Goal: Information Seeking & Learning: Learn about a topic

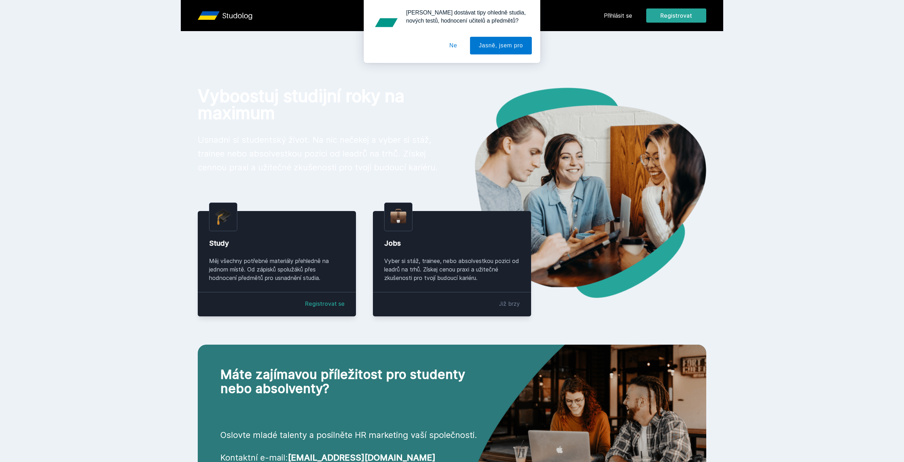
click at [621, 16] on div "[PERSON_NAME] dostávat tipy ohledně studia, nových testů, hodnocení učitelů a p…" at bounding box center [452, 31] width 904 height 63
click at [449, 42] on button "Ne" at bounding box center [453, 46] width 25 height 18
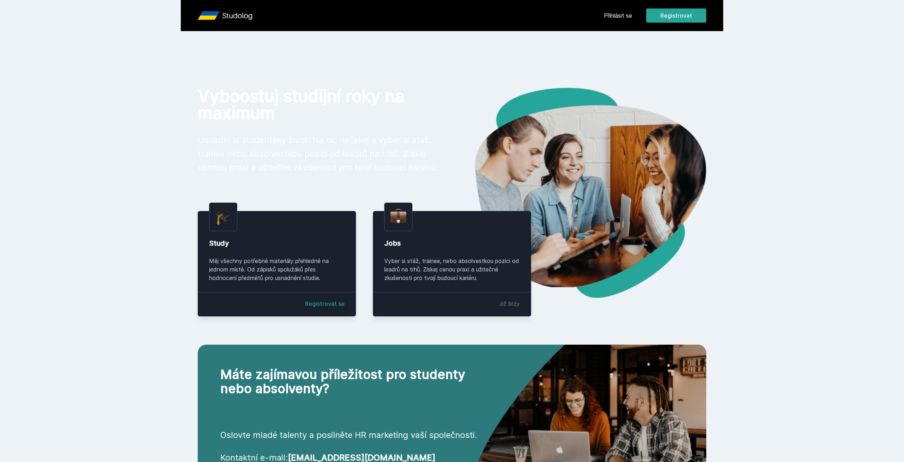
click at [610, 15] on link "Přihlásit se" at bounding box center [618, 15] width 28 height 8
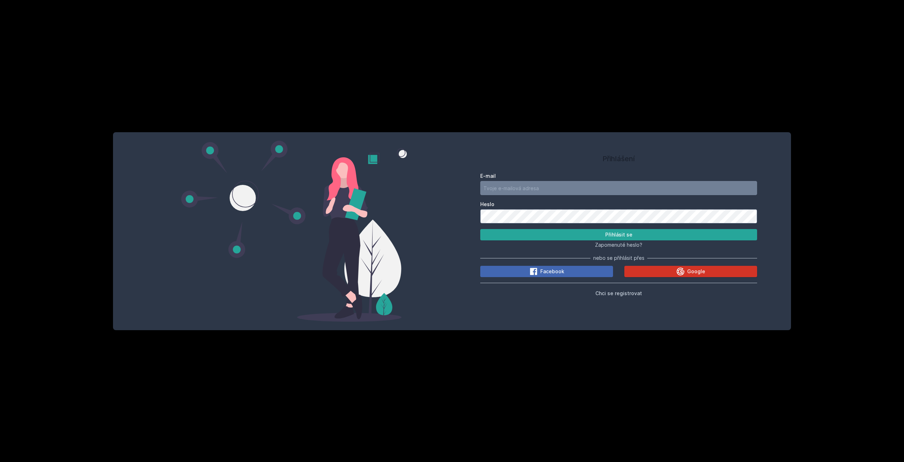
click at [662, 269] on button "Google" at bounding box center [690, 271] width 133 height 11
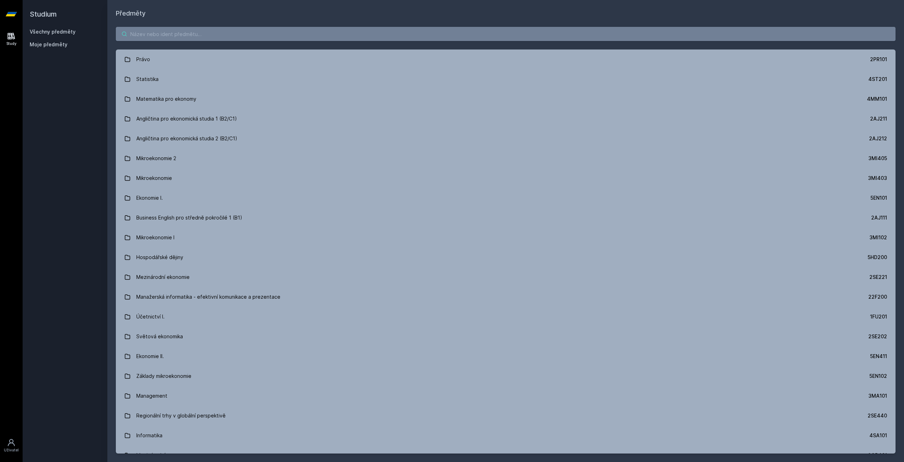
click at [168, 36] on input "search" at bounding box center [506, 34] width 780 height 14
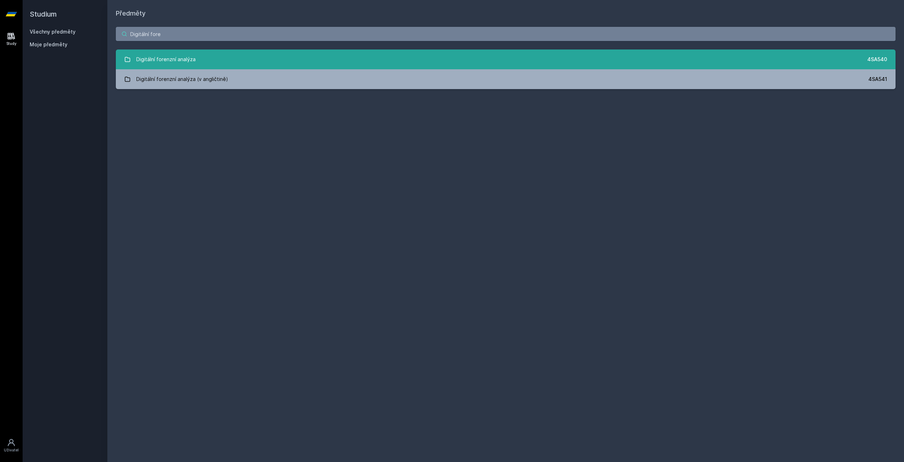
type input "Digitální fore"
click at [148, 62] on div "Digitální forenzní analýza" at bounding box center [165, 59] width 59 height 14
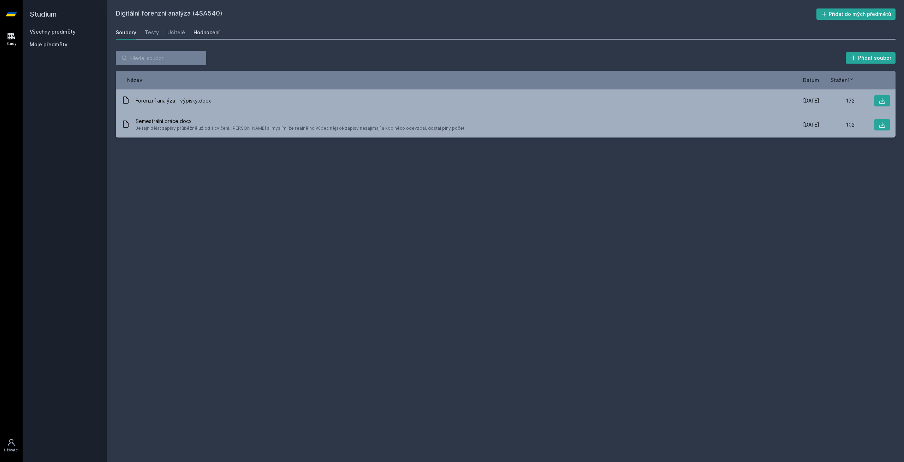
click at [207, 37] on link "Hodnocení" at bounding box center [207, 32] width 26 height 14
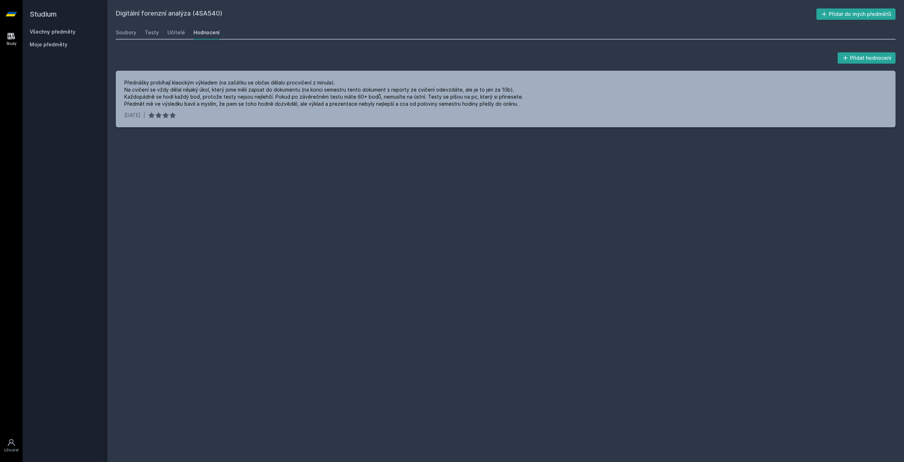
click at [167, 233] on div "Digitální forenzní analýza (4SA540) Přidat do mých předmětů Soubory Testy Učite…" at bounding box center [506, 230] width 780 height 445
click at [176, 172] on div "Digitální forenzní analýza (4SA540) Přidat do mých předmětů Soubory Testy Učite…" at bounding box center [506, 230] width 780 height 445
drag, startPoint x: 170, startPoint y: 171, endPoint x: 165, endPoint y: 169, distance: 4.9
click at [170, 171] on div "Digitální forenzní analýza (4SA540) Přidat do mých předmětů Soubory Testy Učite…" at bounding box center [506, 230] width 780 height 445
click at [145, 161] on div "Digitální forenzní analýza (4SA540) Přidat do mých předmětů Soubory Testy Učite…" at bounding box center [506, 230] width 780 height 445
